Goal: Task Accomplishment & Management: Manage account settings

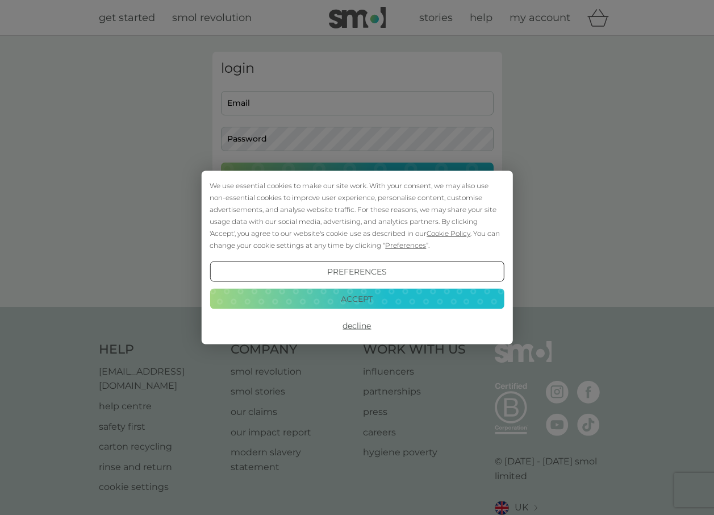
click at [351, 295] on button "Accept" at bounding box center [357, 298] width 294 height 20
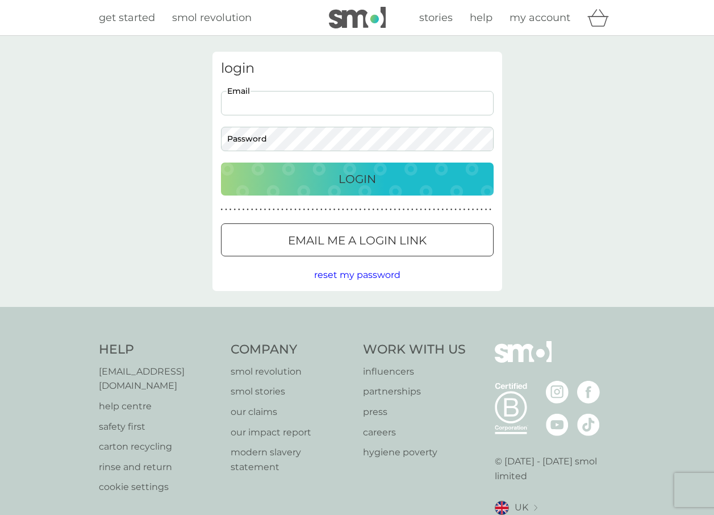
click at [295, 109] on input "Email" at bounding box center [357, 103] width 273 height 24
type input "[EMAIL_ADDRESS][DOMAIN_NAME]"
click at [357, 182] on p "Login" at bounding box center [357, 179] width 37 height 18
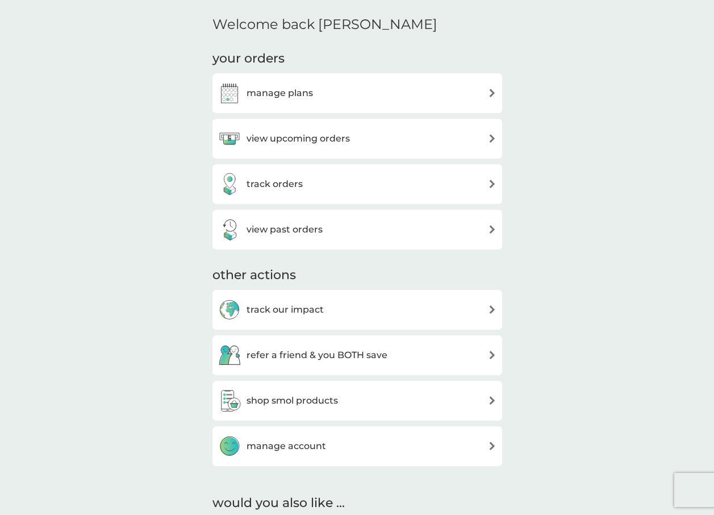
scroll to position [341, 0]
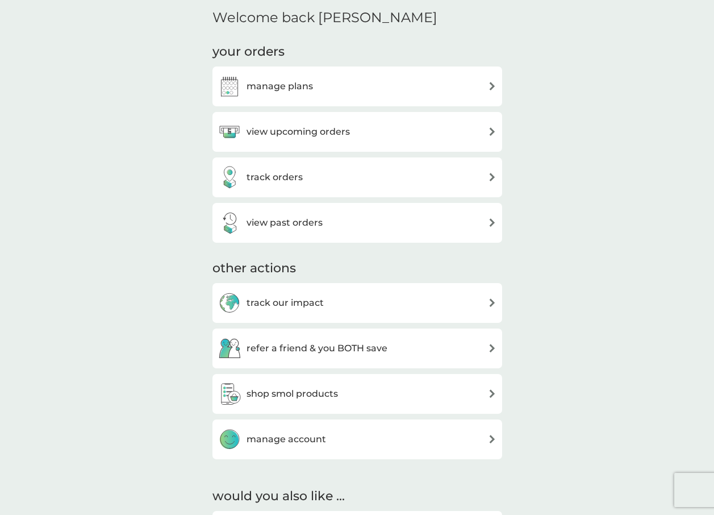
click at [294, 132] on h3 "view upcoming orders" at bounding box center [298, 131] width 103 height 15
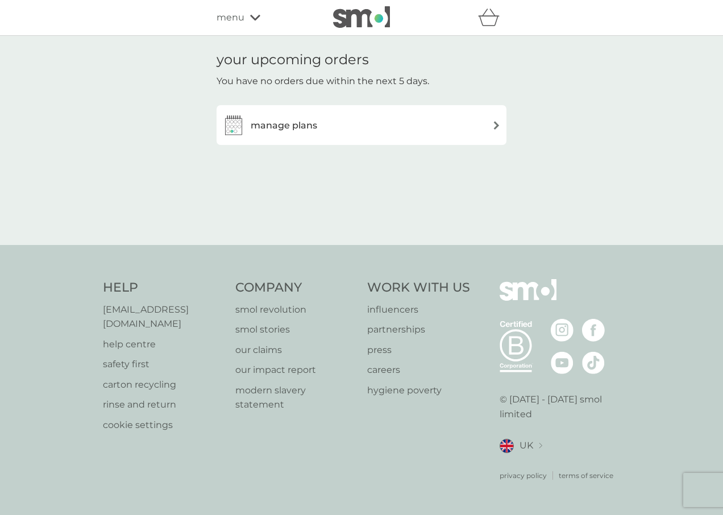
click at [267, 131] on h3 "manage plans" at bounding box center [284, 125] width 66 height 15
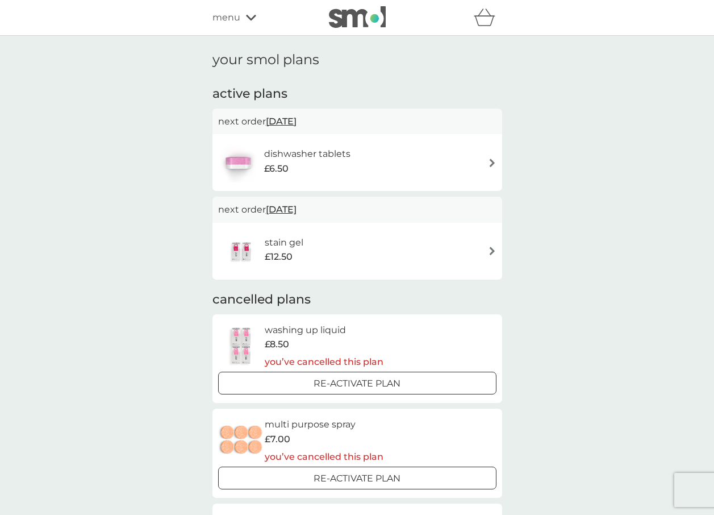
click at [490, 162] on img at bounding box center [492, 163] width 9 height 9
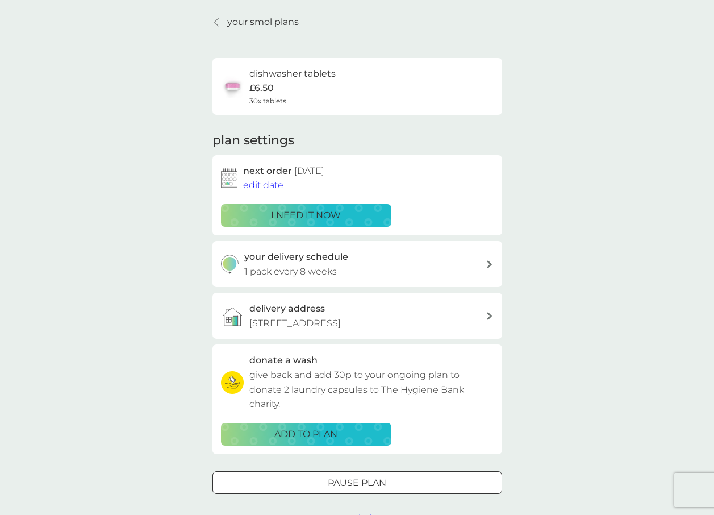
scroll to position [57, 0]
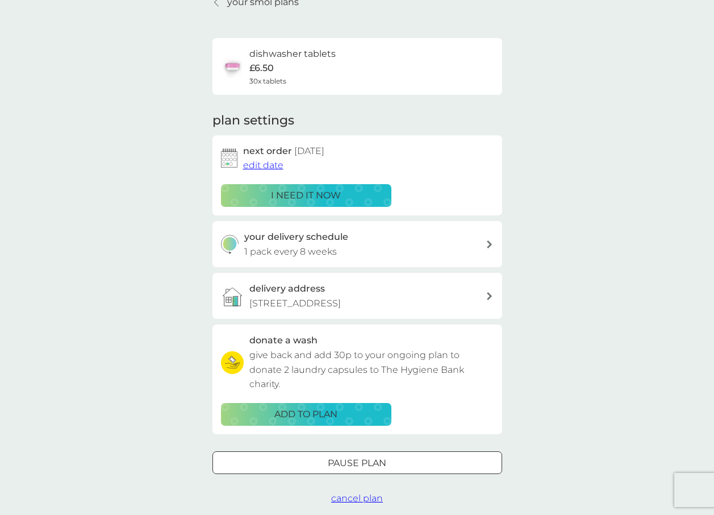
click at [255, 166] on span "edit date" at bounding box center [263, 165] width 40 height 11
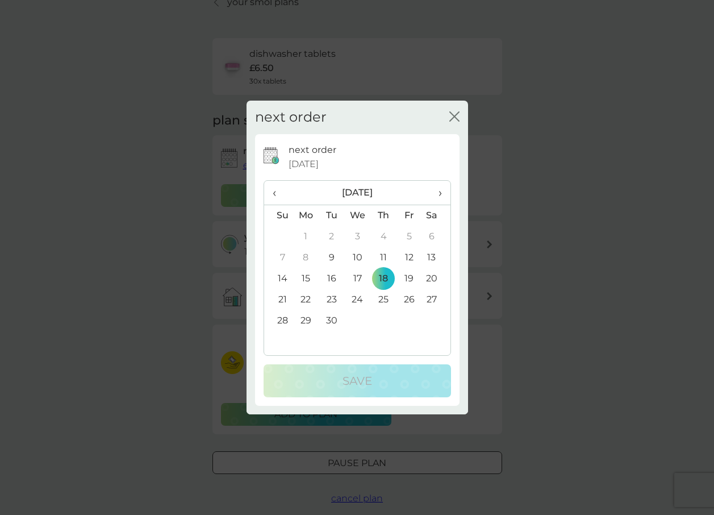
click at [284, 277] on td "14" at bounding box center [278, 278] width 29 height 21
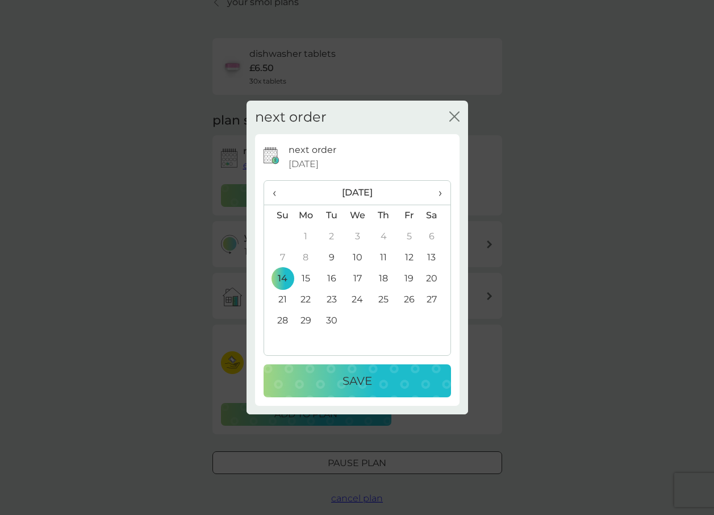
click at [303, 277] on td "15" at bounding box center [306, 278] width 26 height 21
click at [454, 118] on icon "close" at bounding box center [454, 116] width 10 height 10
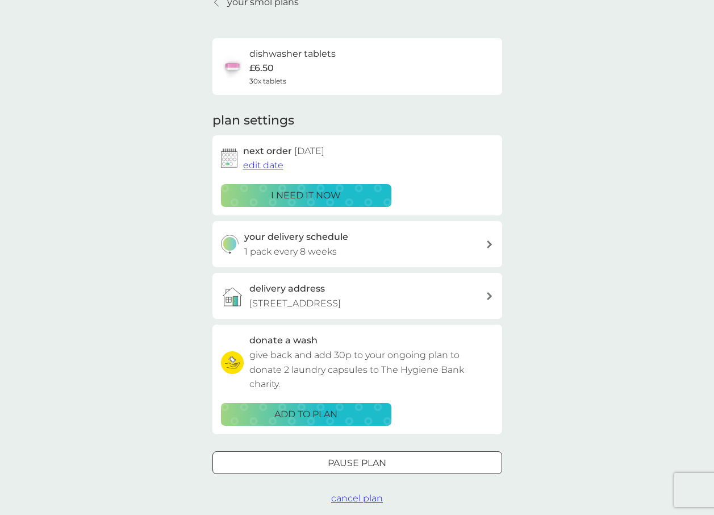
click at [546, 164] on div "your smol plans dishwasher tablets £6.50 30x tablets plan settings next order […" at bounding box center [357, 250] width 714 height 542
click at [434, 246] on div "your delivery schedule 1 pack every 8 weeks" at bounding box center [364, 244] width 241 height 29
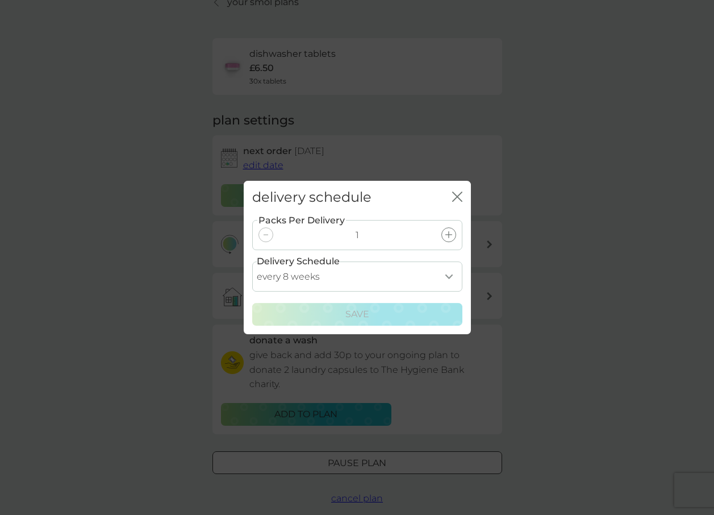
click at [453, 274] on select "every 1 week every 2 weeks every 3 weeks every 4 weeks every 5 weeks every 6 we…" at bounding box center [357, 276] width 210 height 30
select select "42"
click at [252, 261] on select "every 1 week every 2 weeks every 3 weeks every 4 weeks every 5 weeks every 6 we…" at bounding box center [357, 276] width 210 height 30
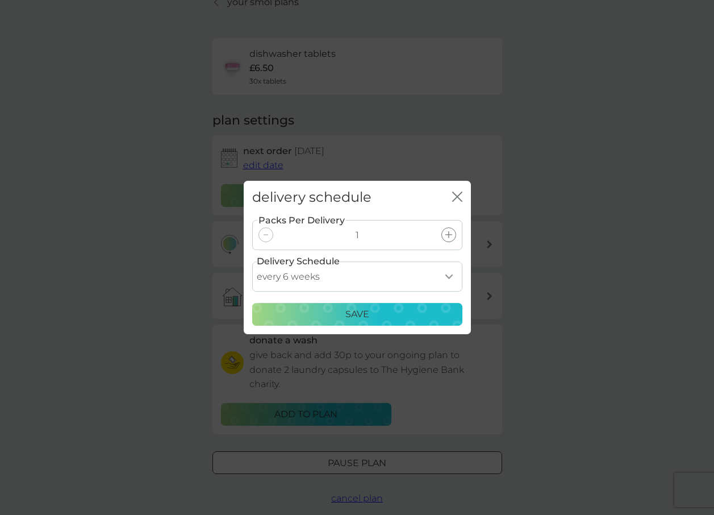
click at [368, 314] on p "Save" at bounding box center [357, 314] width 24 height 15
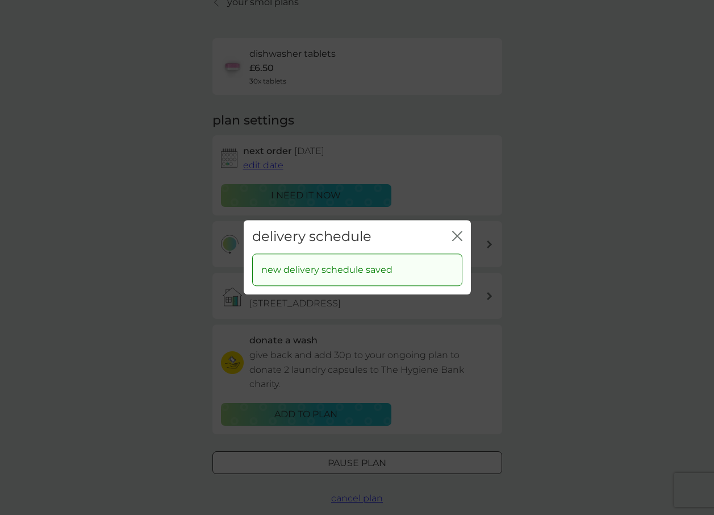
click at [457, 230] on div "close" at bounding box center [457, 236] width 10 height 16
click at [460, 237] on icon "close" at bounding box center [457, 236] width 10 height 10
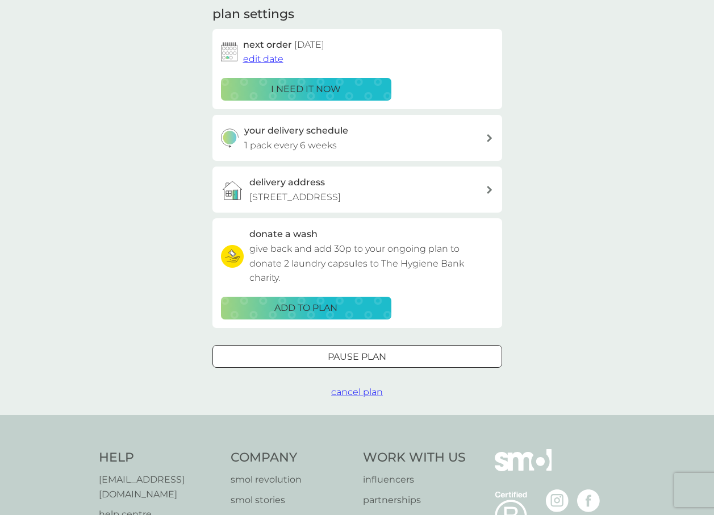
scroll to position [0, 0]
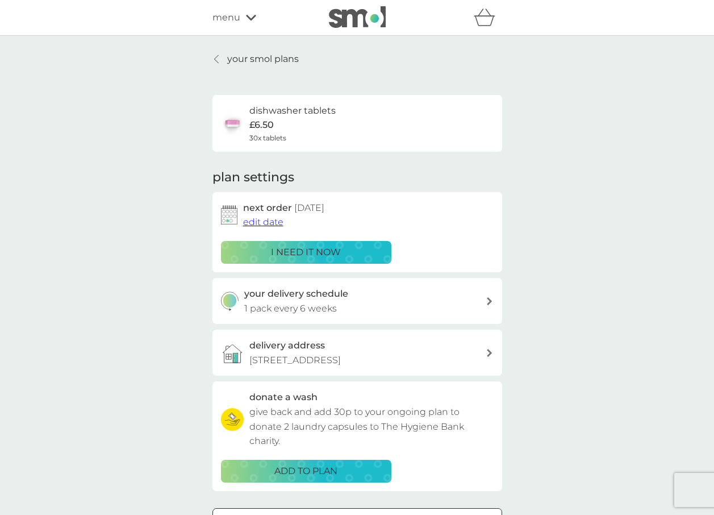
click at [243, 18] on div "menu" at bounding box center [260, 17] width 97 height 15
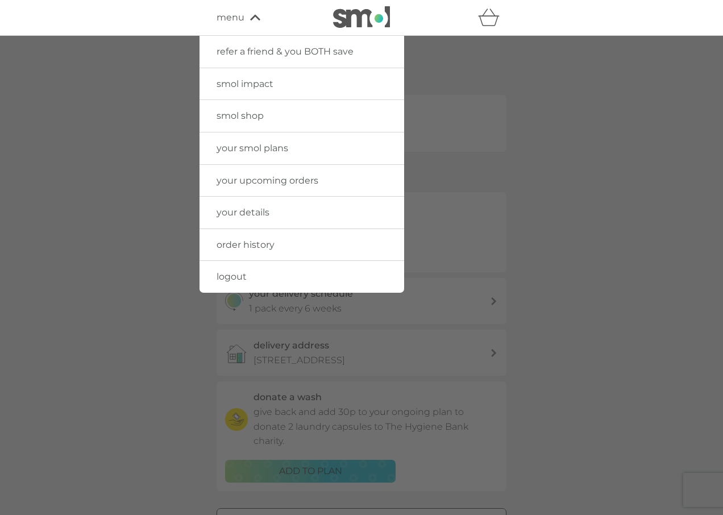
click at [234, 215] on span "your details" at bounding box center [242, 212] width 53 height 11
